Goal: Obtain resource: Obtain resource

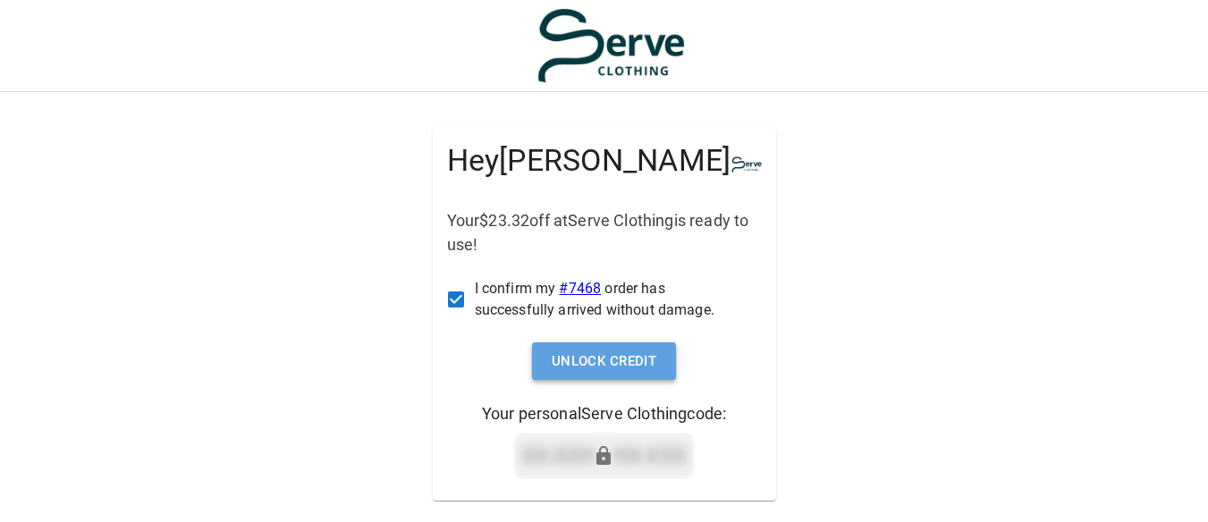
click at [627, 369] on button "Unlock Credit" at bounding box center [604, 362] width 145 height 38
click at [590, 362] on button "Unlock Credit" at bounding box center [604, 362] width 145 height 38
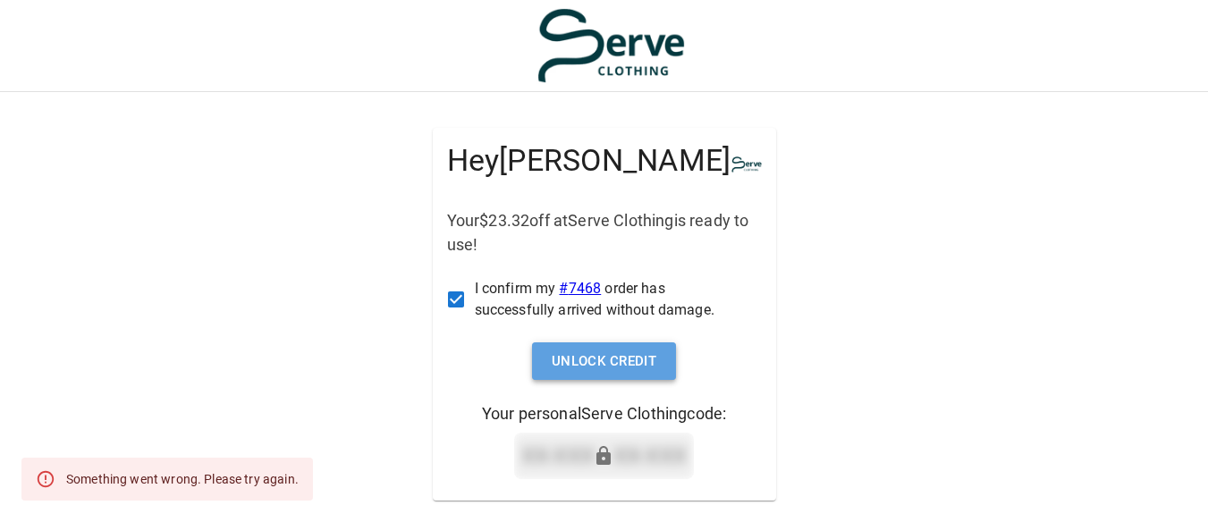
click at [609, 366] on button "Unlock Credit" at bounding box center [604, 362] width 145 height 38
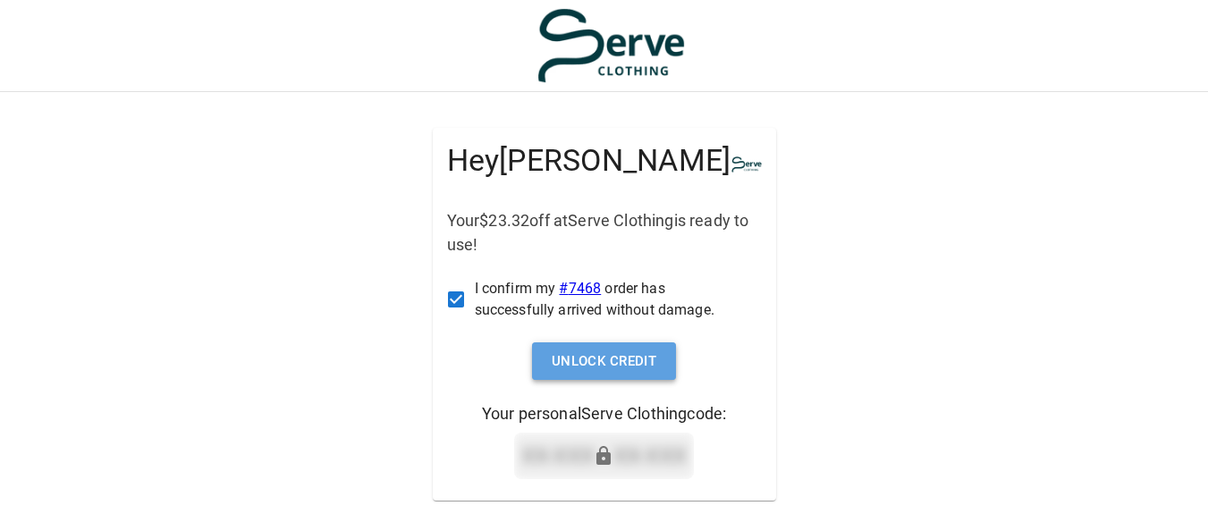
click at [600, 361] on button "Unlock Credit" at bounding box center [604, 362] width 145 height 38
